Goal: Information Seeking & Learning: Learn about a topic

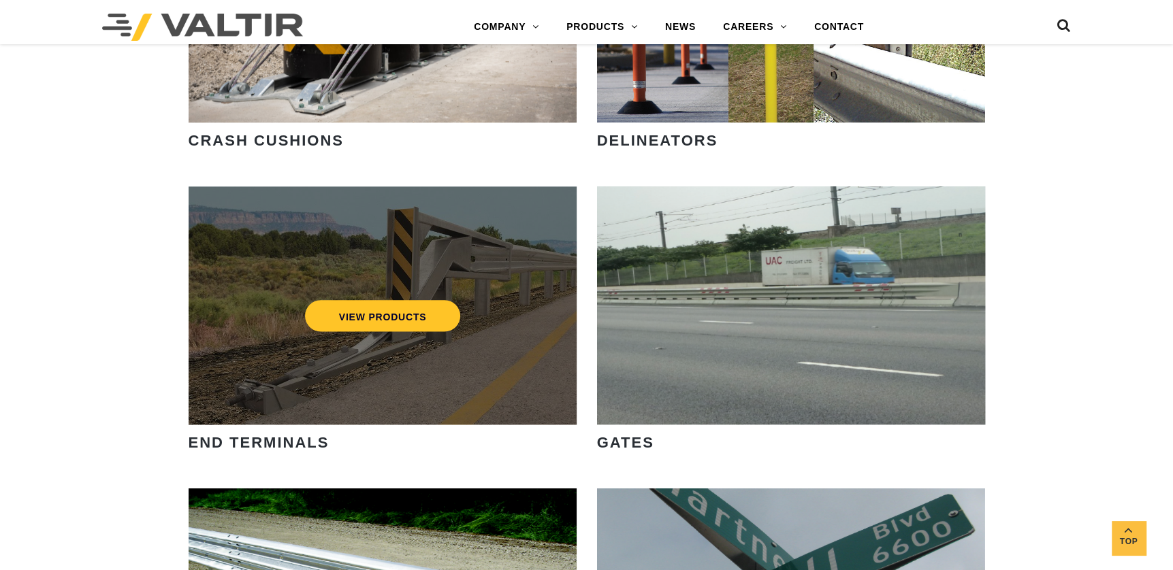
scroll to position [1293, 0]
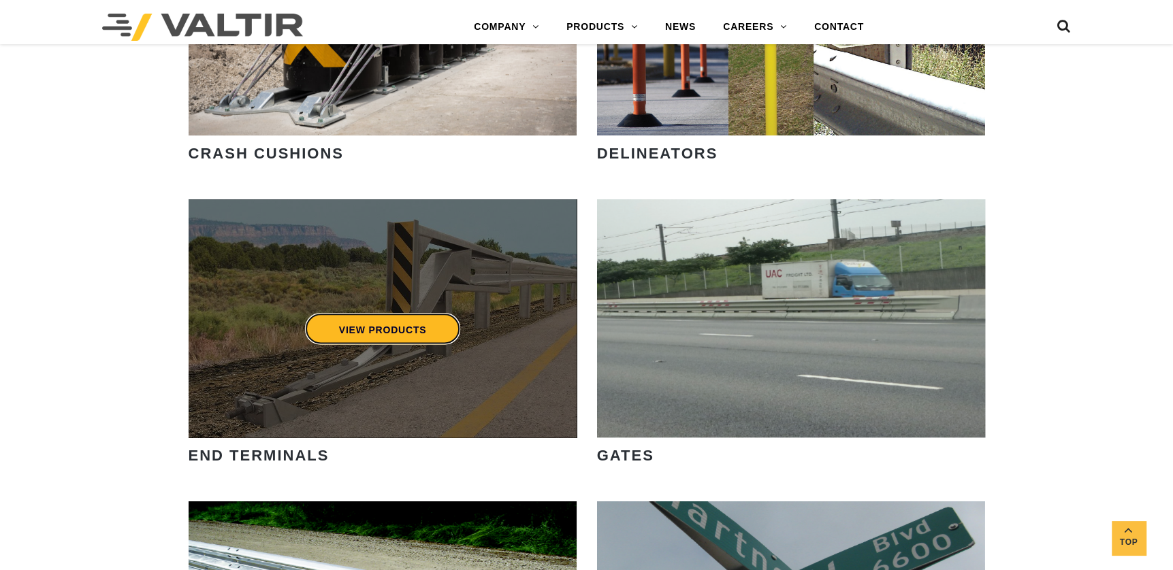
click at [354, 331] on link "VIEW PRODUCTS" at bounding box center [382, 328] width 156 height 31
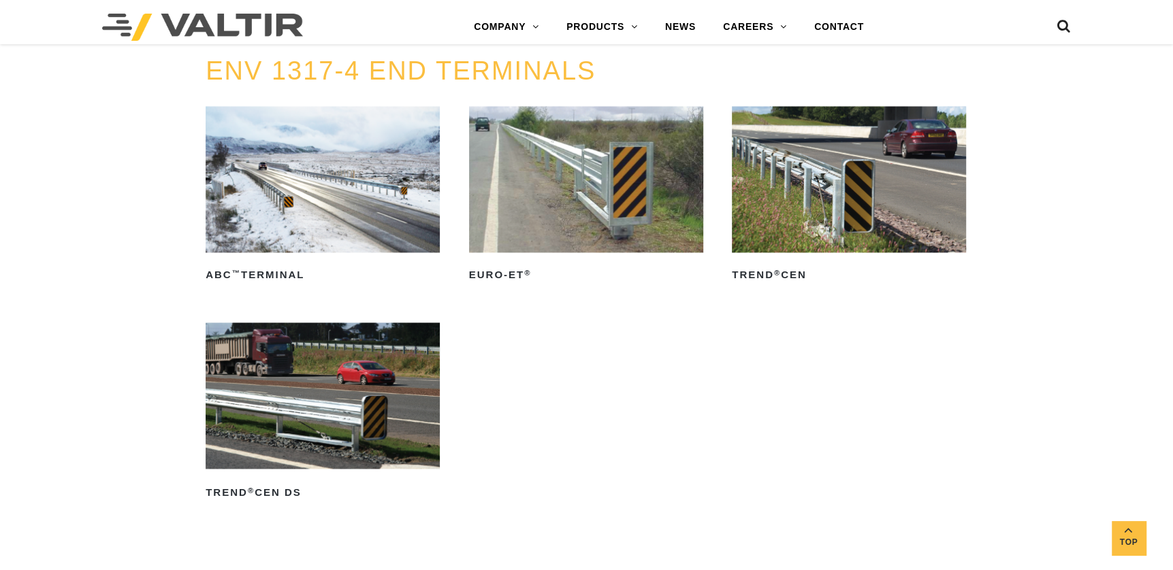
scroll to position [1701, 0]
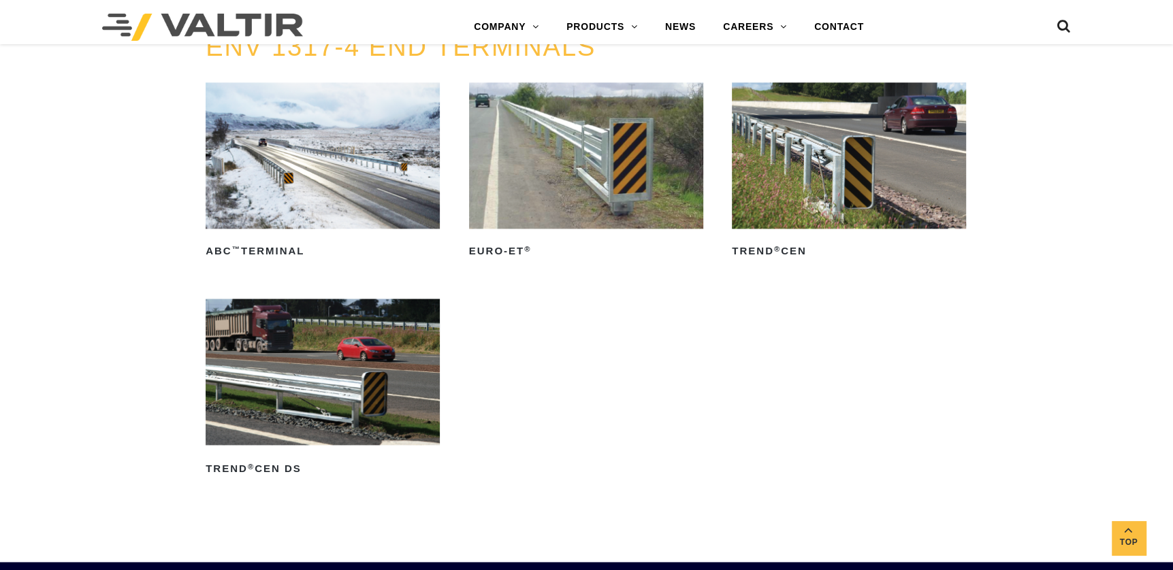
click at [331, 397] on img at bounding box center [323, 372] width 234 height 146
click at [818, 199] on img at bounding box center [849, 155] width 234 height 146
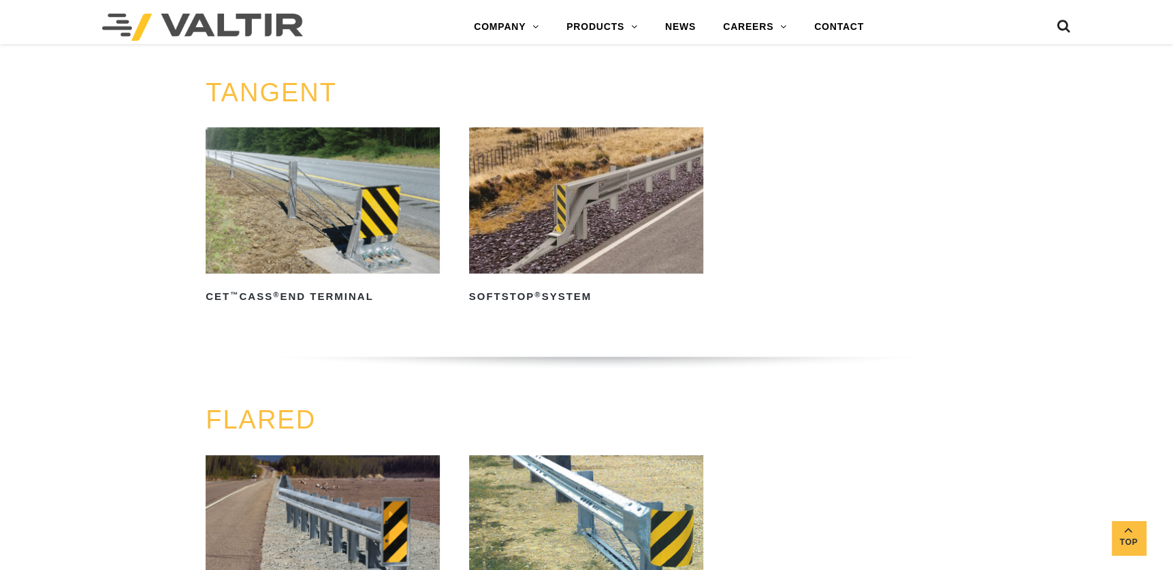
scroll to position [953, 0]
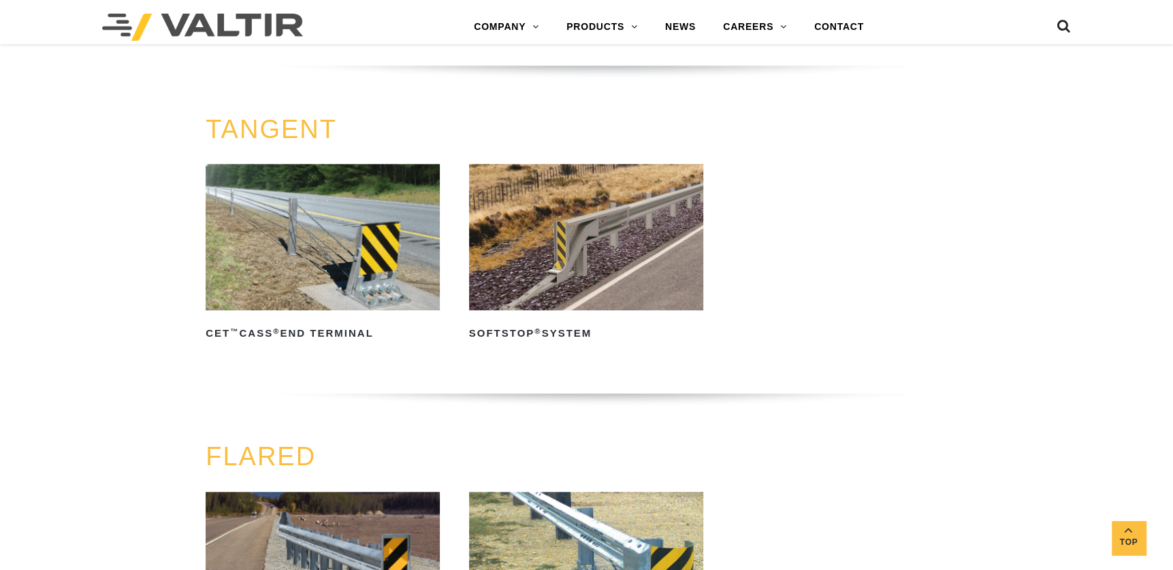
click at [589, 280] on img at bounding box center [586, 237] width 234 height 146
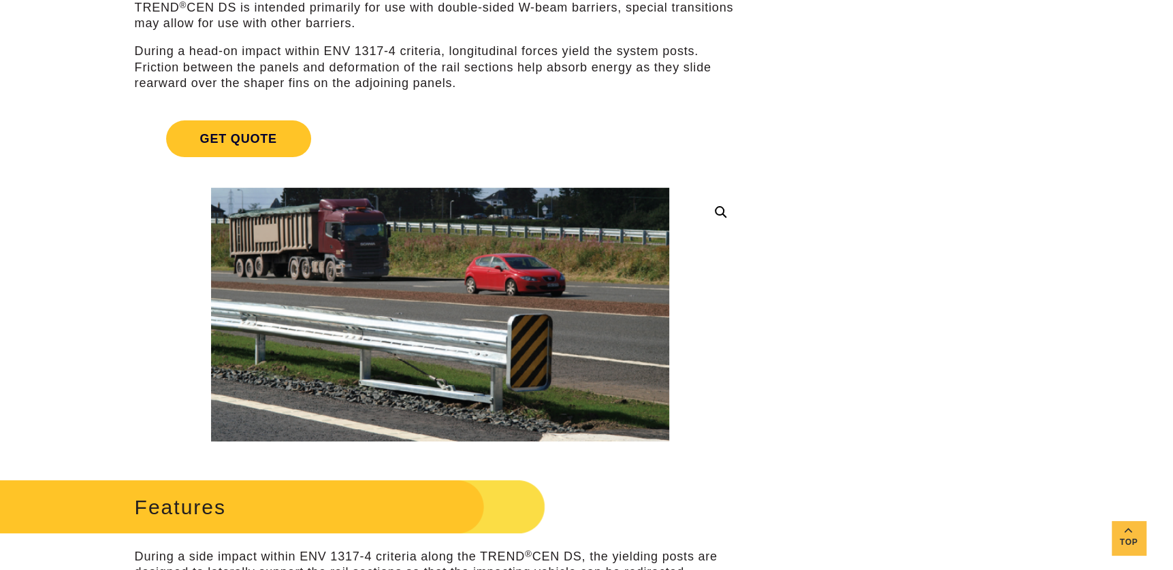
scroll to position [272, 0]
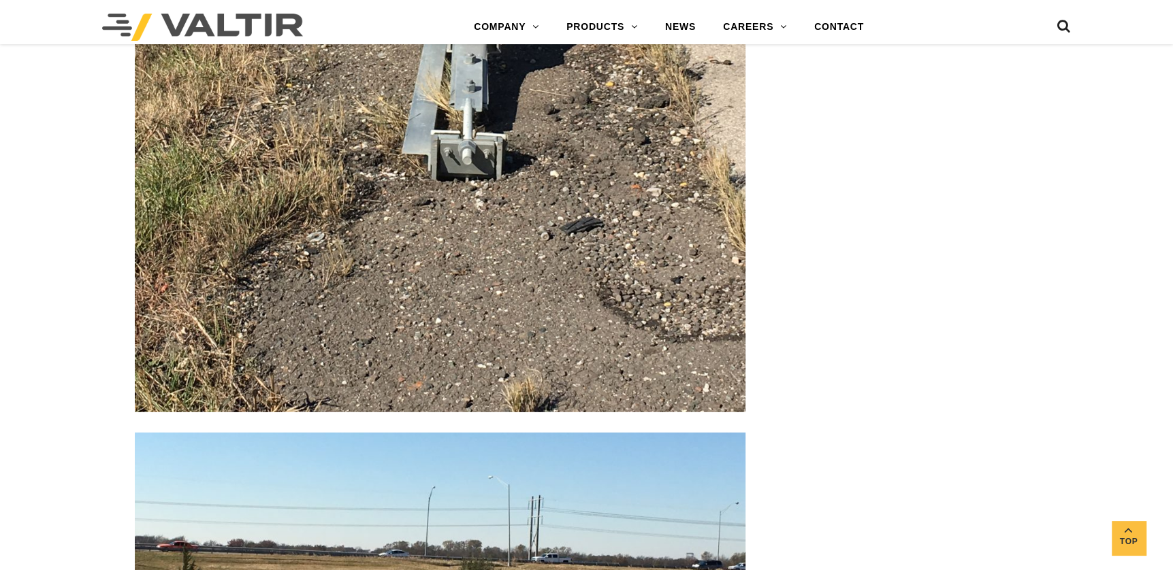
scroll to position [2926, 0]
